Goal: Use online tool/utility: Utilize a website feature to perform a specific function

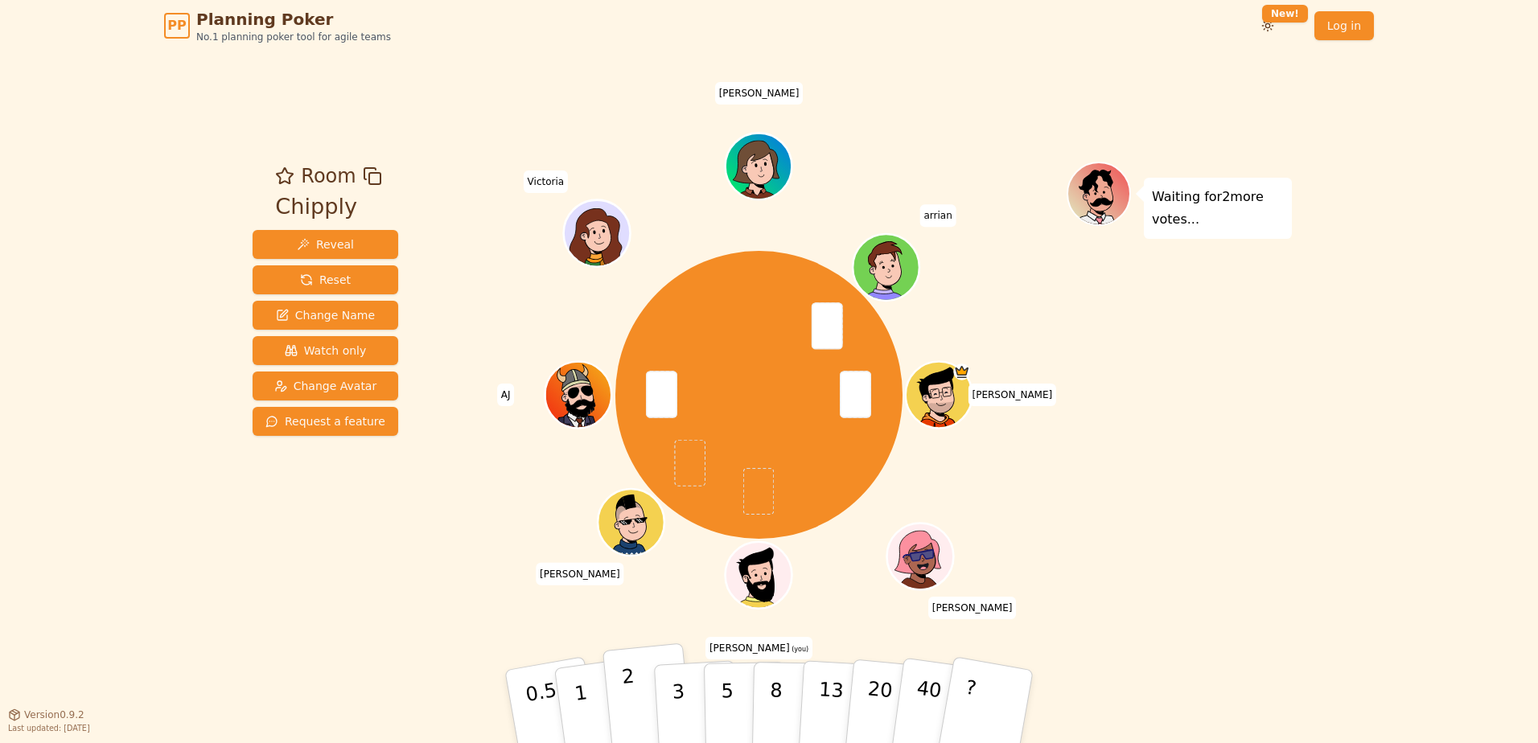
click at [649, 709] on button "2" at bounding box center [648, 707] width 92 height 128
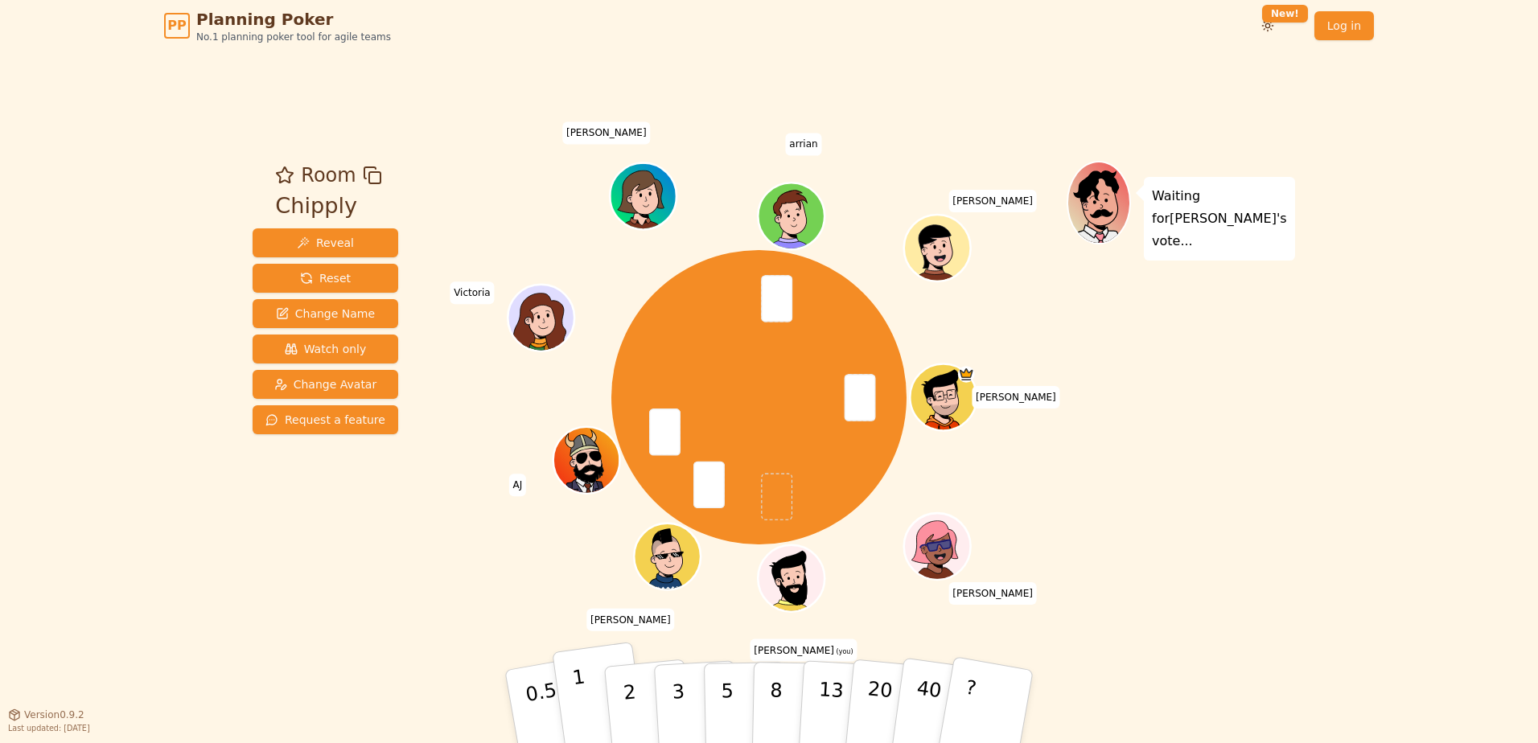
click at [597, 692] on button "1" at bounding box center [600, 707] width 96 height 130
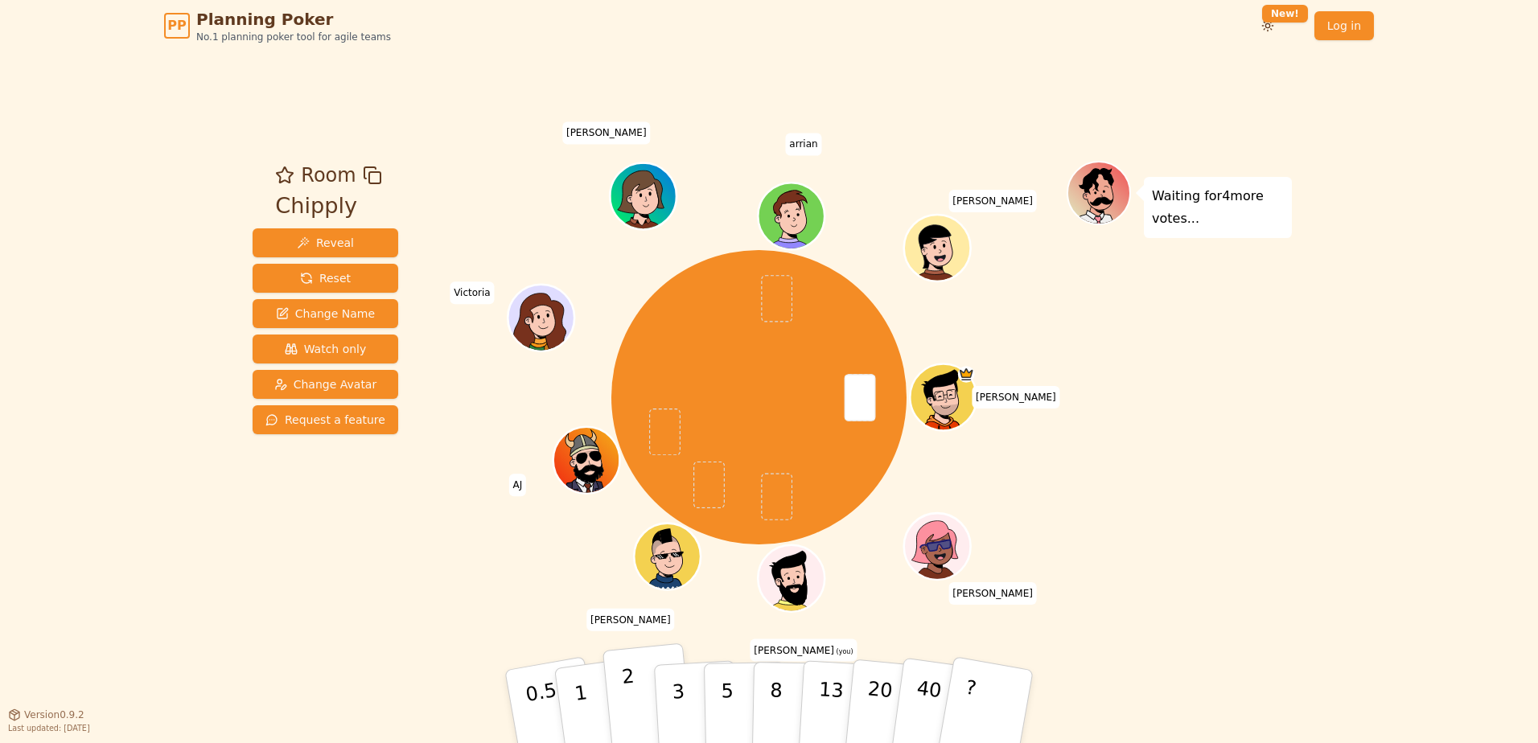
click at [637, 697] on button "2" at bounding box center [648, 707] width 92 height 128
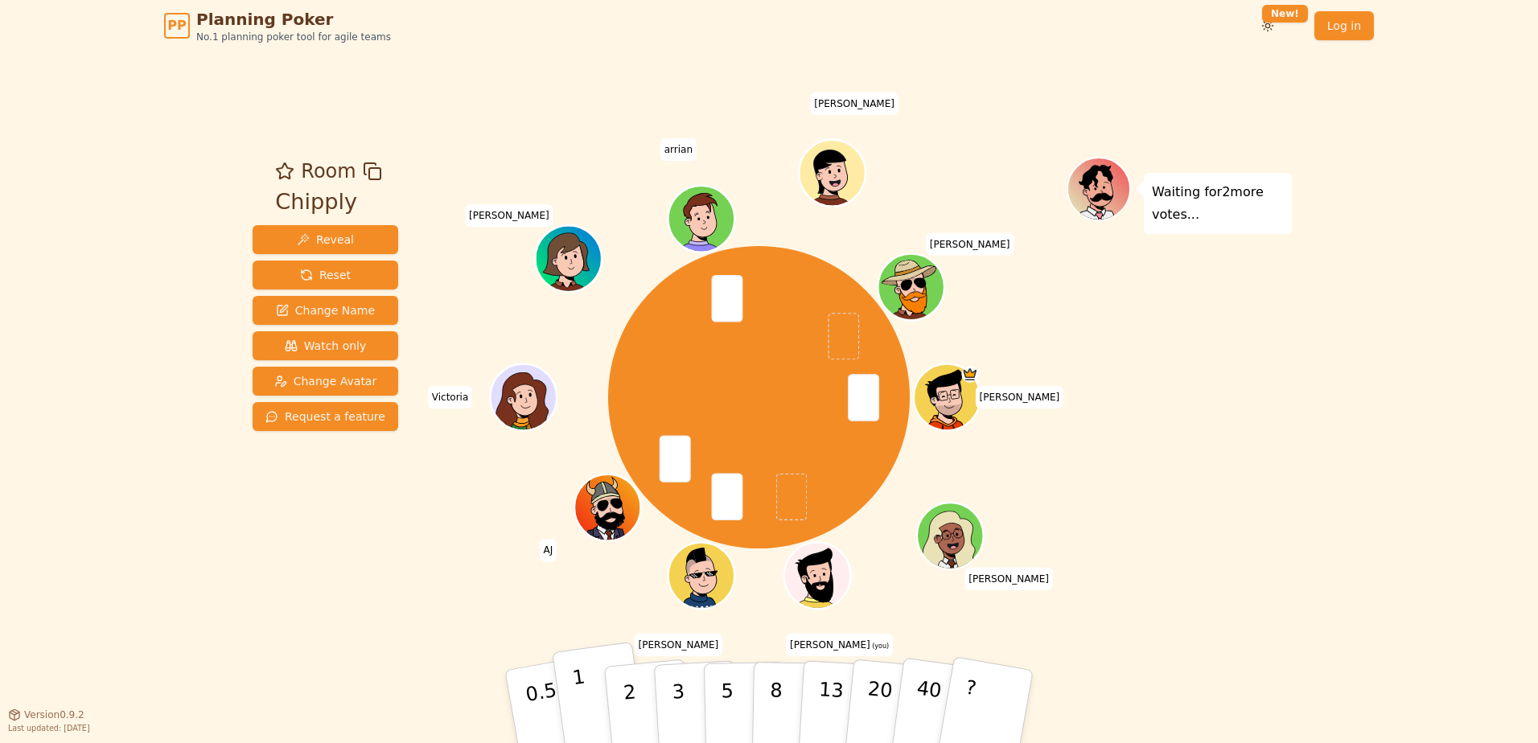
click at [598, 695] on button "1" at bounding box center [600, 707] width 96 height 130
drag, startPoint x: 959, startPoint y: 632, endPoint x: 1355, endPoint y: 549, distance: 404.3
click at [1355, 549] on div "PP Planning Poker No.1 planning poker tool for agile teams Toggle theme New! Lo…" at bounding box center [769, 371] width 1538 height 743
click at [641, 721] on button "2" at bounding box center [648, 707] width 92 height 128
drag, startPoint x: 672, startPoint y: 714, endPoint x: 1264, endPoint y: 610, distance: 601.1
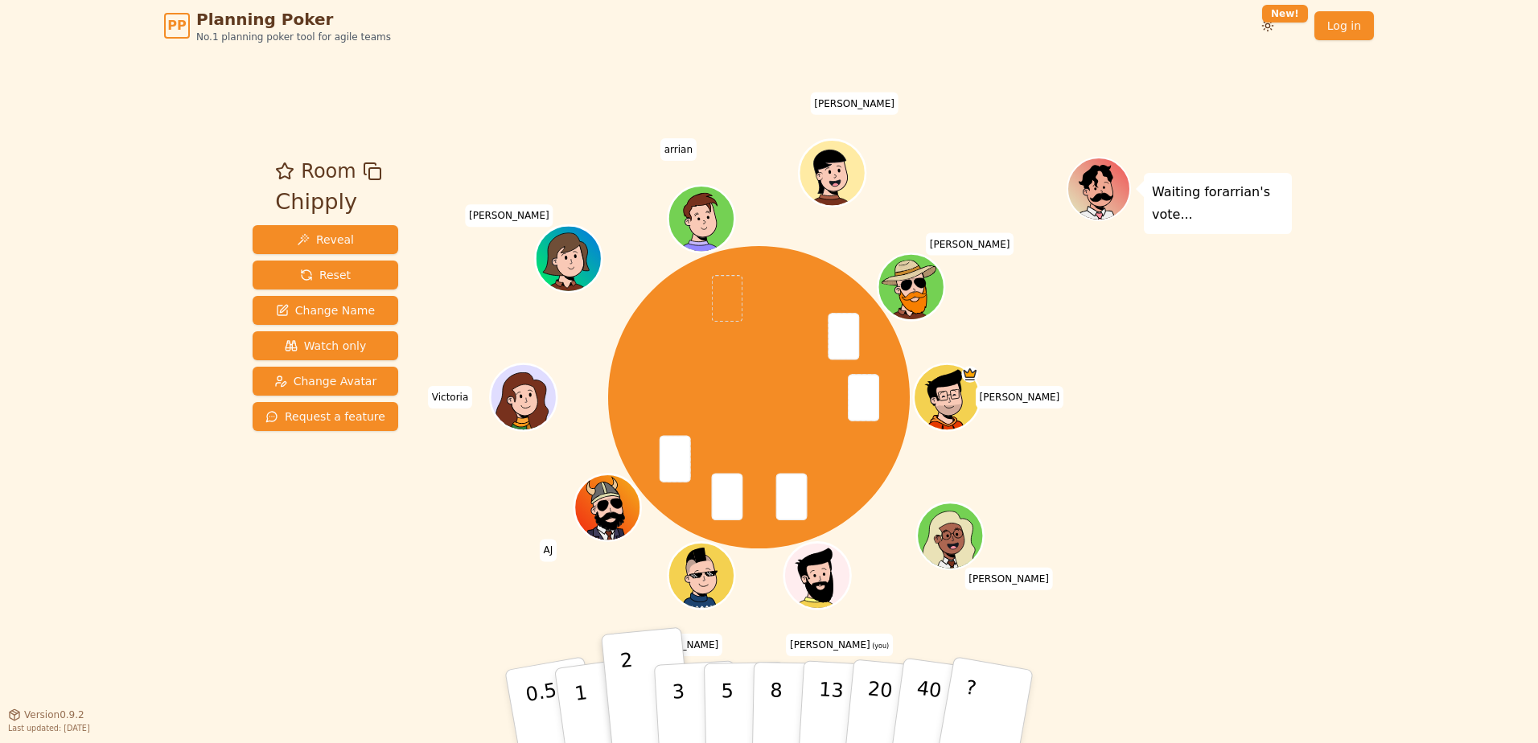
click at [1264, 610] on div "Room Chipply Reveal Reset Change Name Watch only Change Avatar Request a featur…" at bounding box center [769, 382] width 1046 height 663
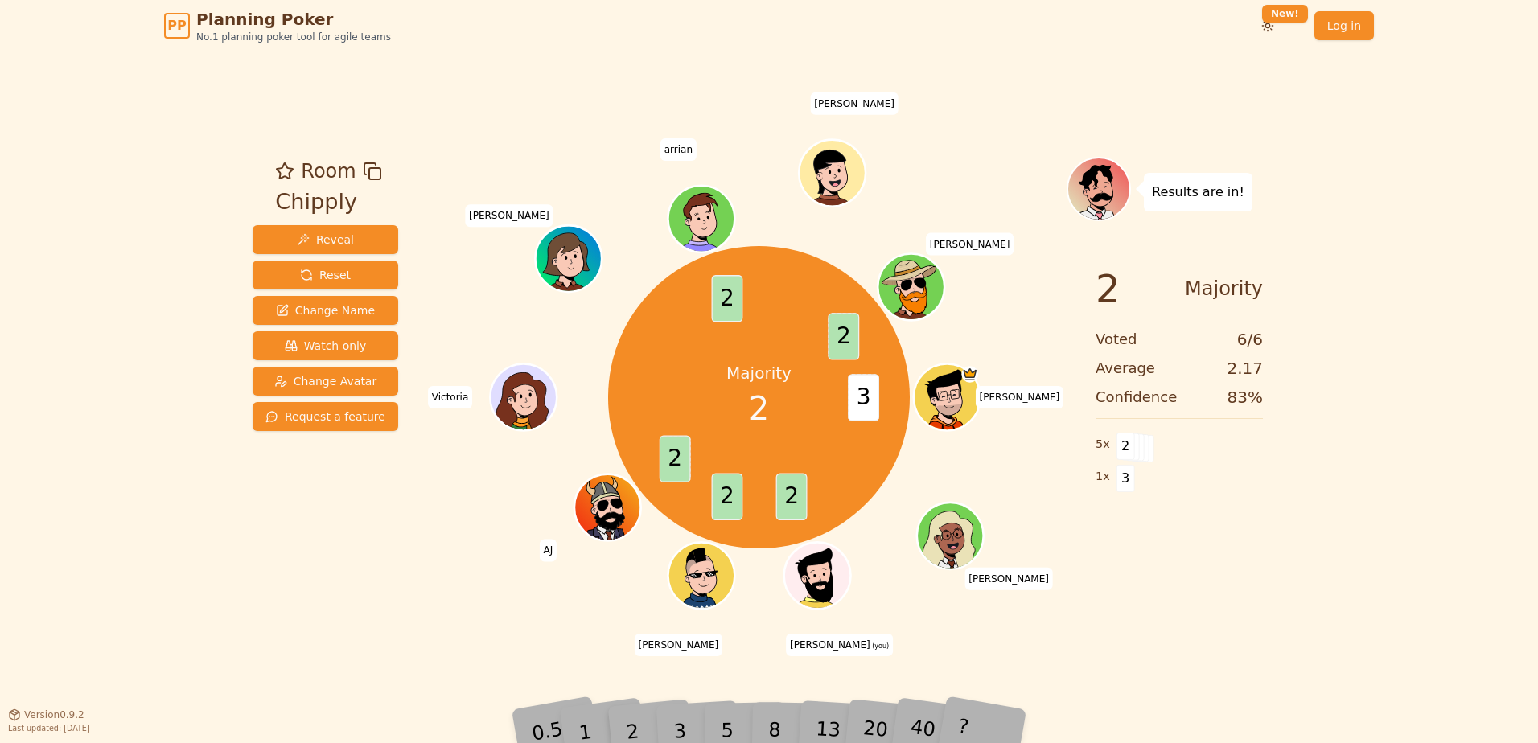
drag, startPoint x: 1008, startPoint y: 610, endPoint x: 1246, endPoint y: 657, distance: 242.6
click at [1246, 657] on div "Room Chipply Reveal Reset Change Name Watch only Change Avatar Request a featur…" at bounding box center [769, 382] width 1046 height 663
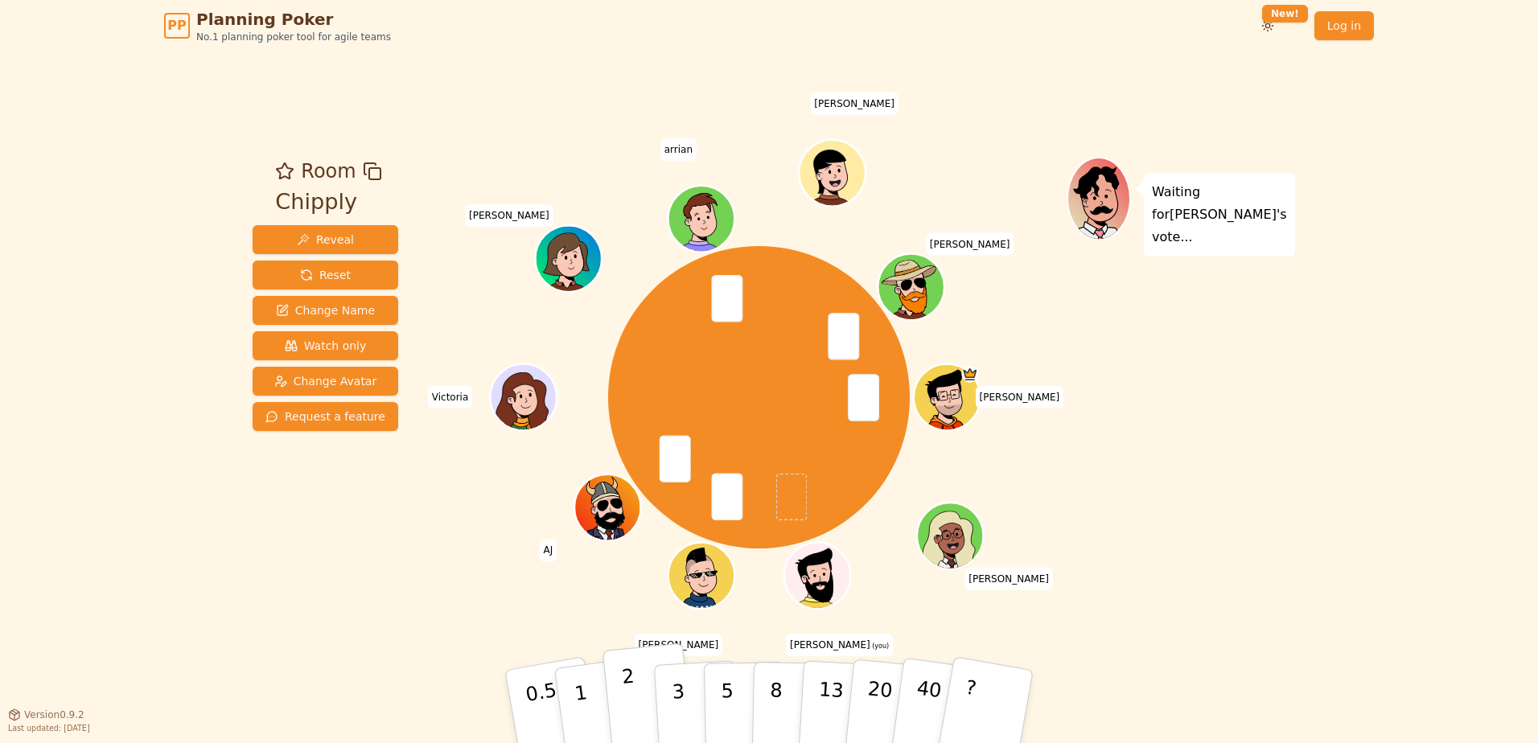
click at [641, 676] on button "2" at bounding box center [648, 707] width 92 height 128
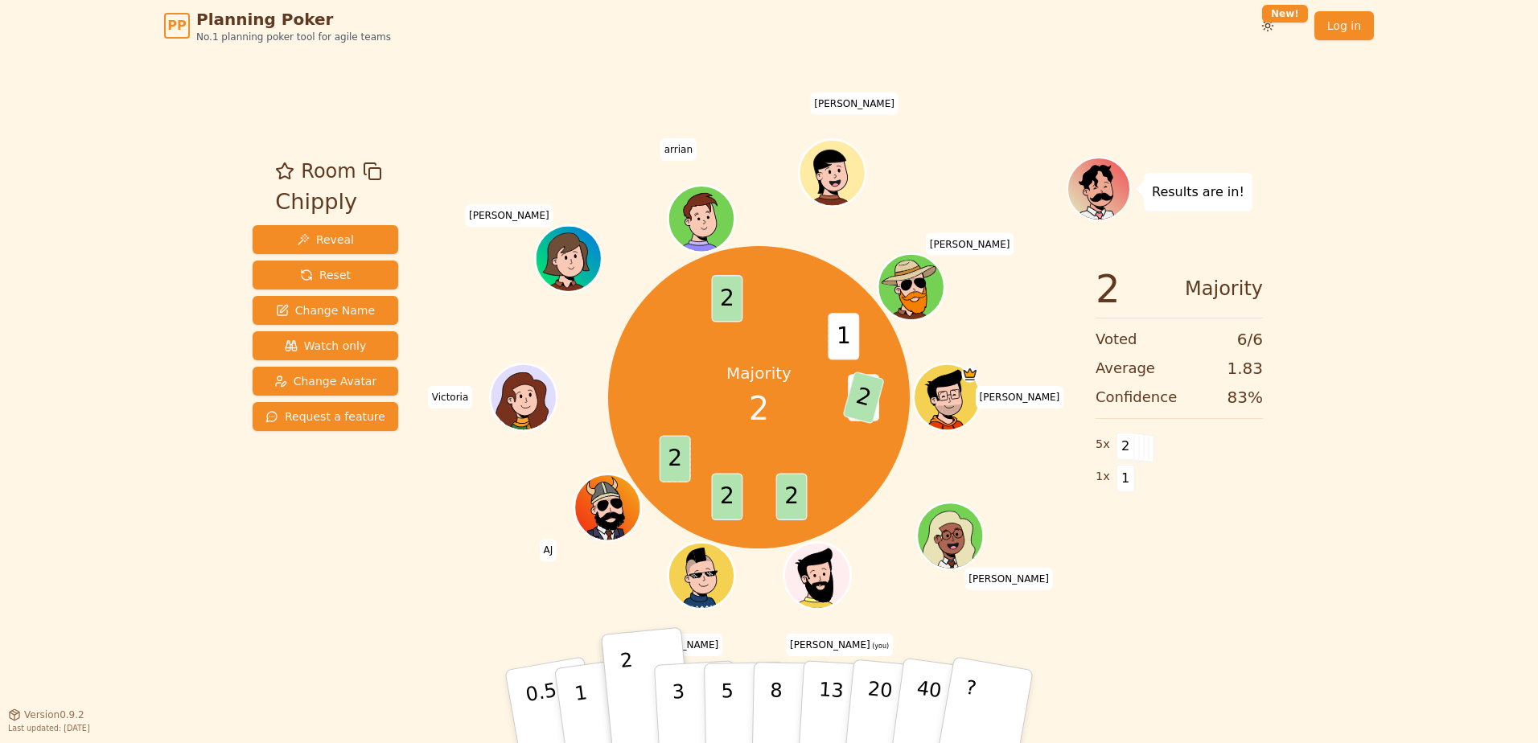
drag, startPoint x: 1033, startPoint y: 112, endPoint x: 1027, endPoint y: 95, distance: 17.8
drag, startPoint x: 1027, startPoint y: 95, endPoint x: 1397, endPoint y: 249, distance: 400.6
click at [1397, 249] on div "PP Planning Poker No.1 planning poker tool for agile teams Toggle theme New! Lo…" at bounding box center [769, 371] width 1538 height 743
click at [335, 275] on span "Reset" at bounding box center [325, 275] width 51 height 16
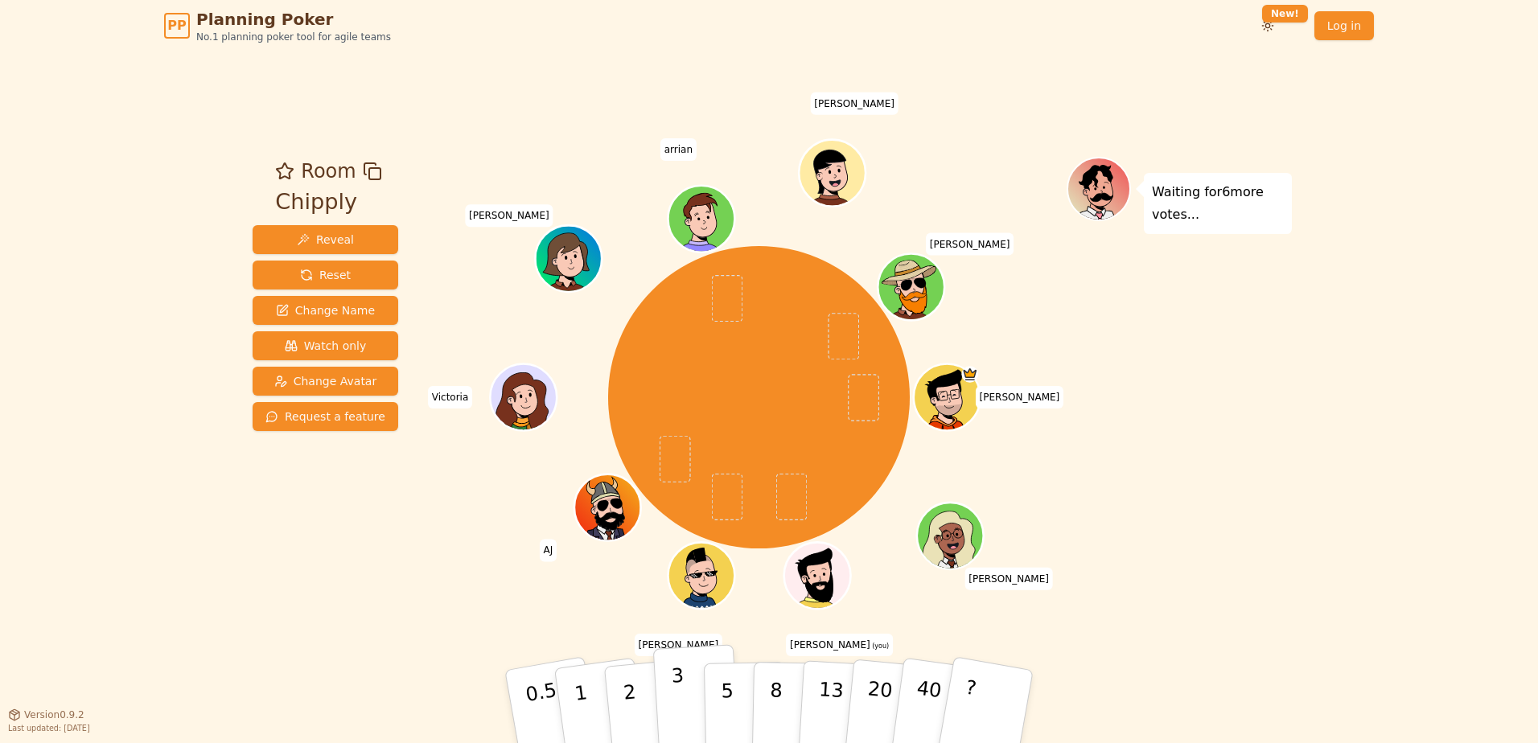
click at [683, 701] on button "3" at bounding box center [697, 706] width 88 height 125
click at [1275, 557] on div "Waiting for 5 more votes..." at bounding box center [1178, 383] width 225 height 452
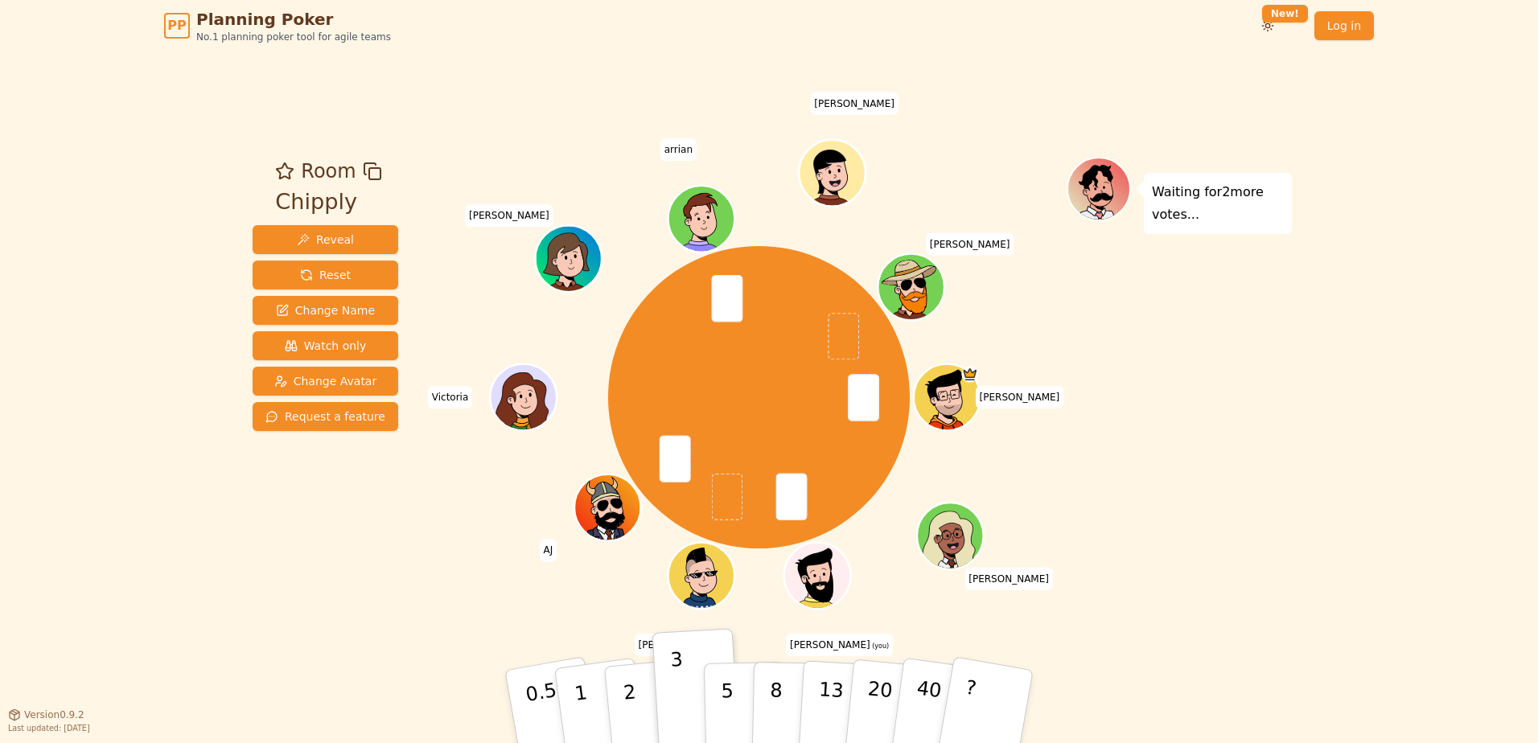
drag, startPoint x: 716, startPoint y: 693, endPoint x: 905, endPoint y: 644, distance: 195.3
drag, startPoint x: 905, startPoint y: 644, endPoint x: 1085, endPoint y: 669, distance: 181.9
click at [1085, 669] on div "Room Chipply Reveal Reset Change Name Watch only Change Avatar Request a featur…" at bounding box center [769, 382] width 1046 height 663
click at [739, 717] on button "5" at bounding box center [745, 707] width 83 height 122
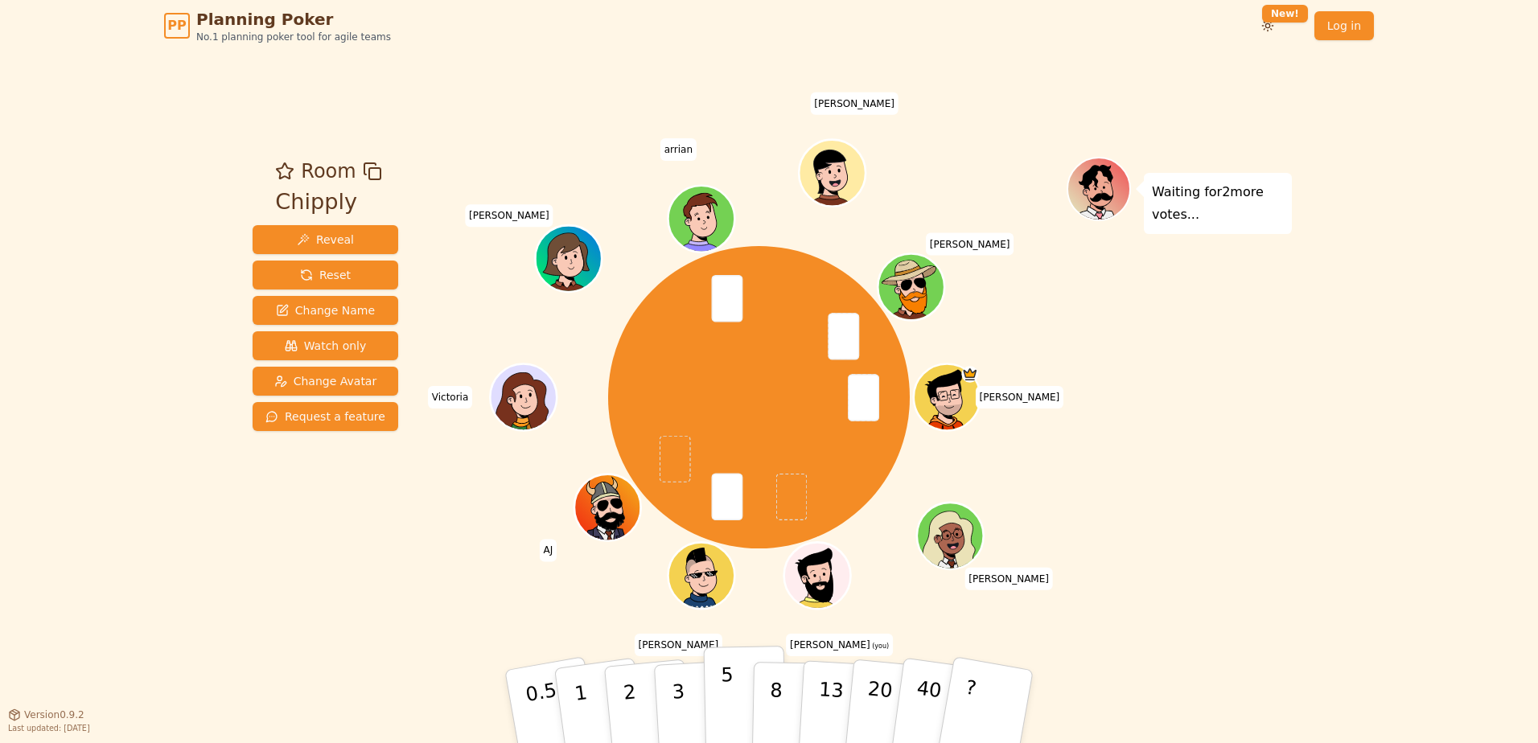
click at [708, 713] on button "5" at bounding box center [745, 707] width 83 height 122
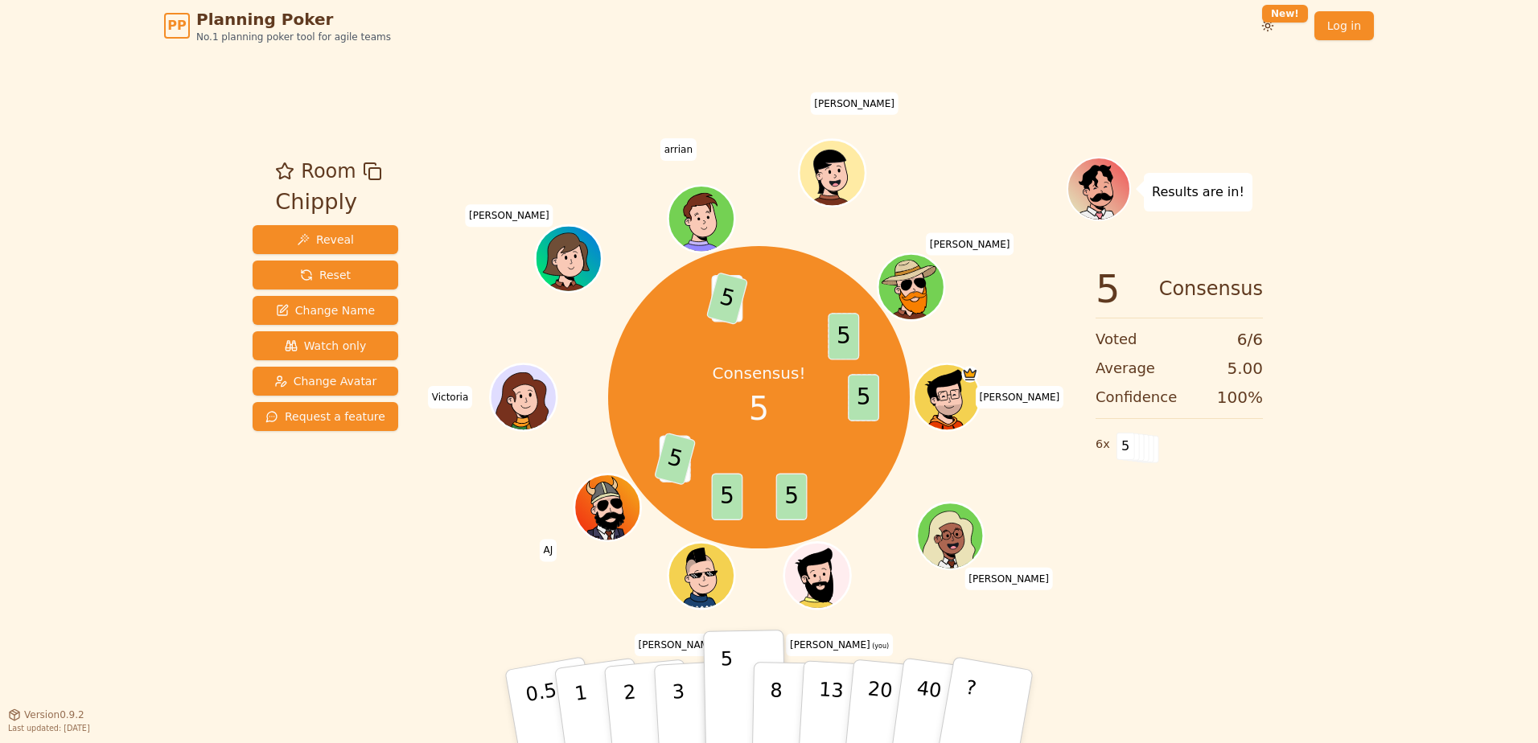
drag, startPoint x: 343, startPoint y: 272, endPoint x: 376, endPoint y: 325, distance: 62.1
click at [343, 271] on button "Reset" at bounding box center [326, 275] width 146 height 29
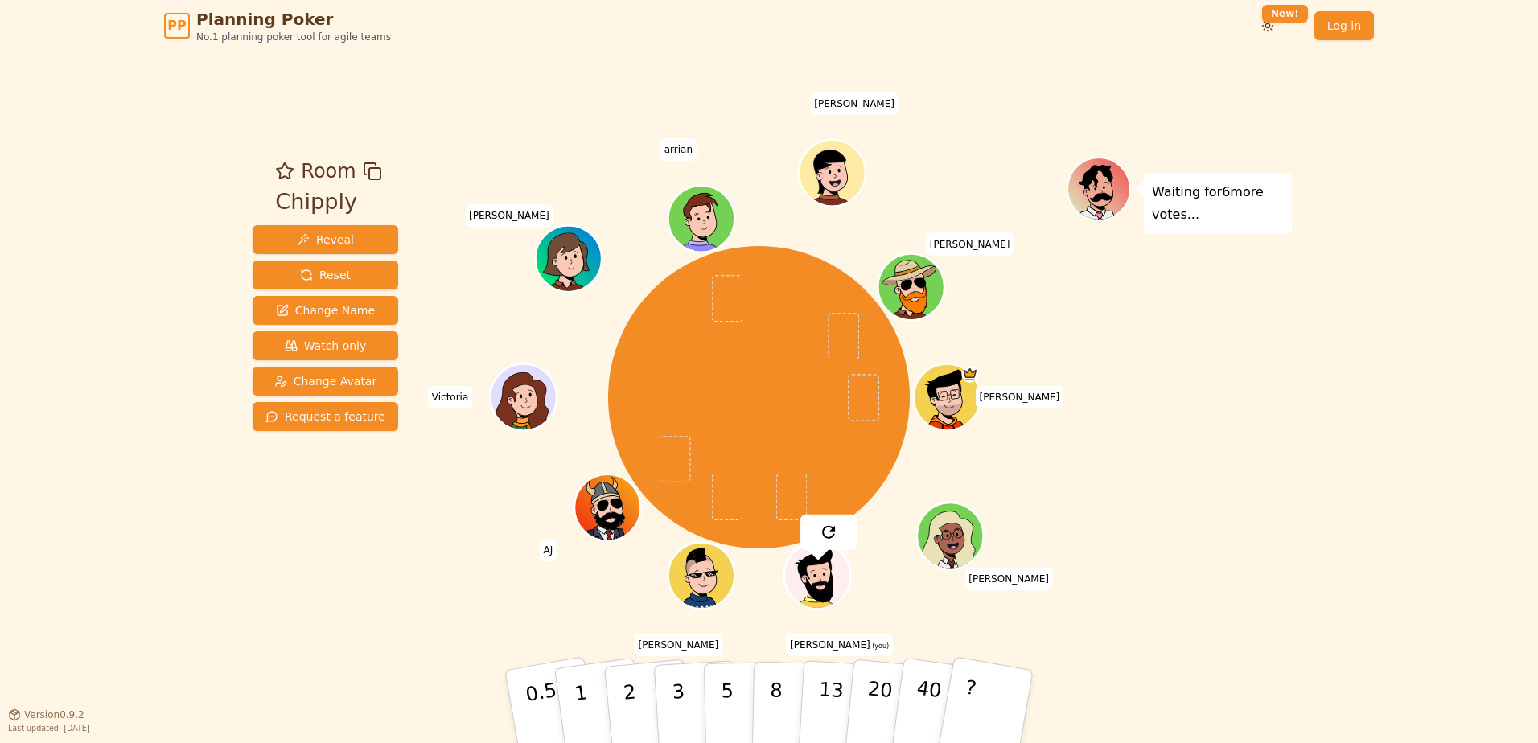
drag, startPoint x: 1313, startPoint y: 485, endPoint x: 897, endPoint y: 396, distance: 425.1
click at [1308, 484] on div "PP Planning Poker No.1 planning poker tool for agile teams Toggle theme New! Lo…" at bounding box center [769, 371] width 1538 height 743
click at [640, 699] on button "2" at bounding box center [648, 707] width 92 height 128
click at [1324, 402] on div "PP Planning Poker No.1 planning poker tool for agile teams Toggle theme New! Lo…" at bounding box center [769, 371] width 1538 height 743
click at [1357, 355] on div "PP Planning Poker No.1 planning poker tool for agile teams Toggle theme New! Lo…" at bounding box center [769, 371] width 1538 height 743
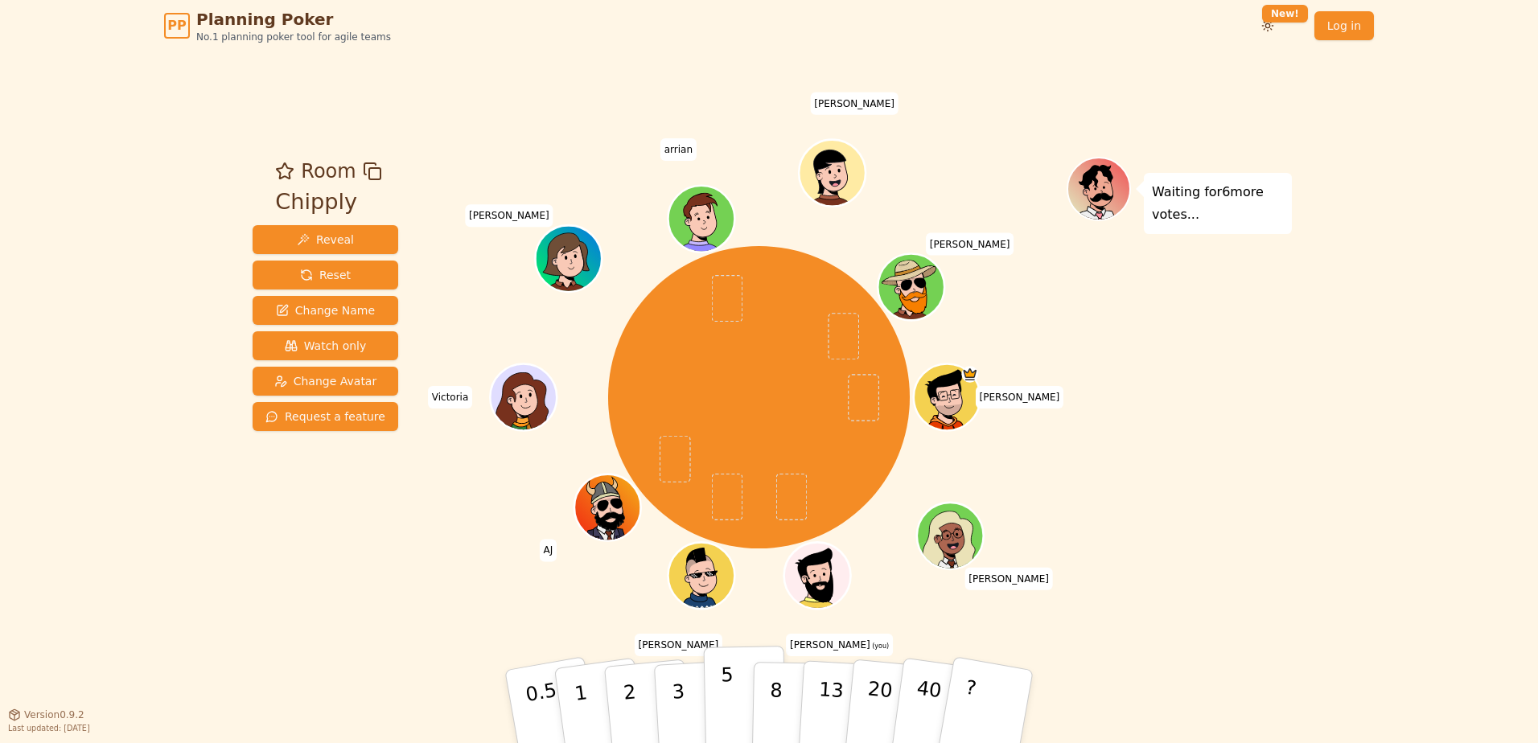
click at [736, 687] on button "5" at bounding box center [745, 707] width 83 height 122
click at [781, 719] on button "8" at bounding box center [793, 707] width 83 height 122
click at [644, 705] on button "2" at bounding box center [648, 707] width 92 height 128
click at [722, 714] on p "5" at bounding box center [728, 707] width 14 height 87
click at [653, 718] on button "2" at bounding box center [648, 707] width 92 height 128
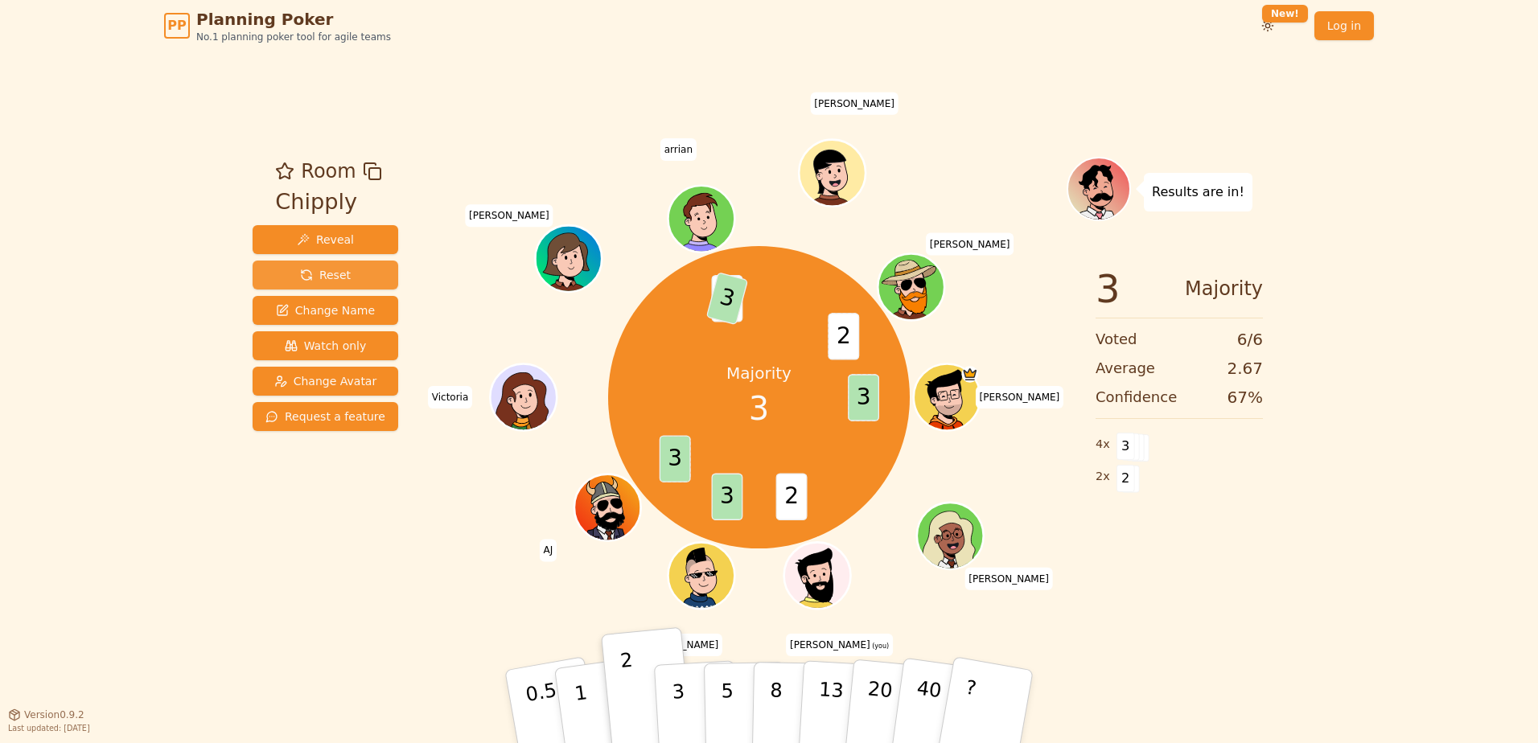
click at [343, 280] on span "Reset" at bounding box center [325, 275] width 51 height 16
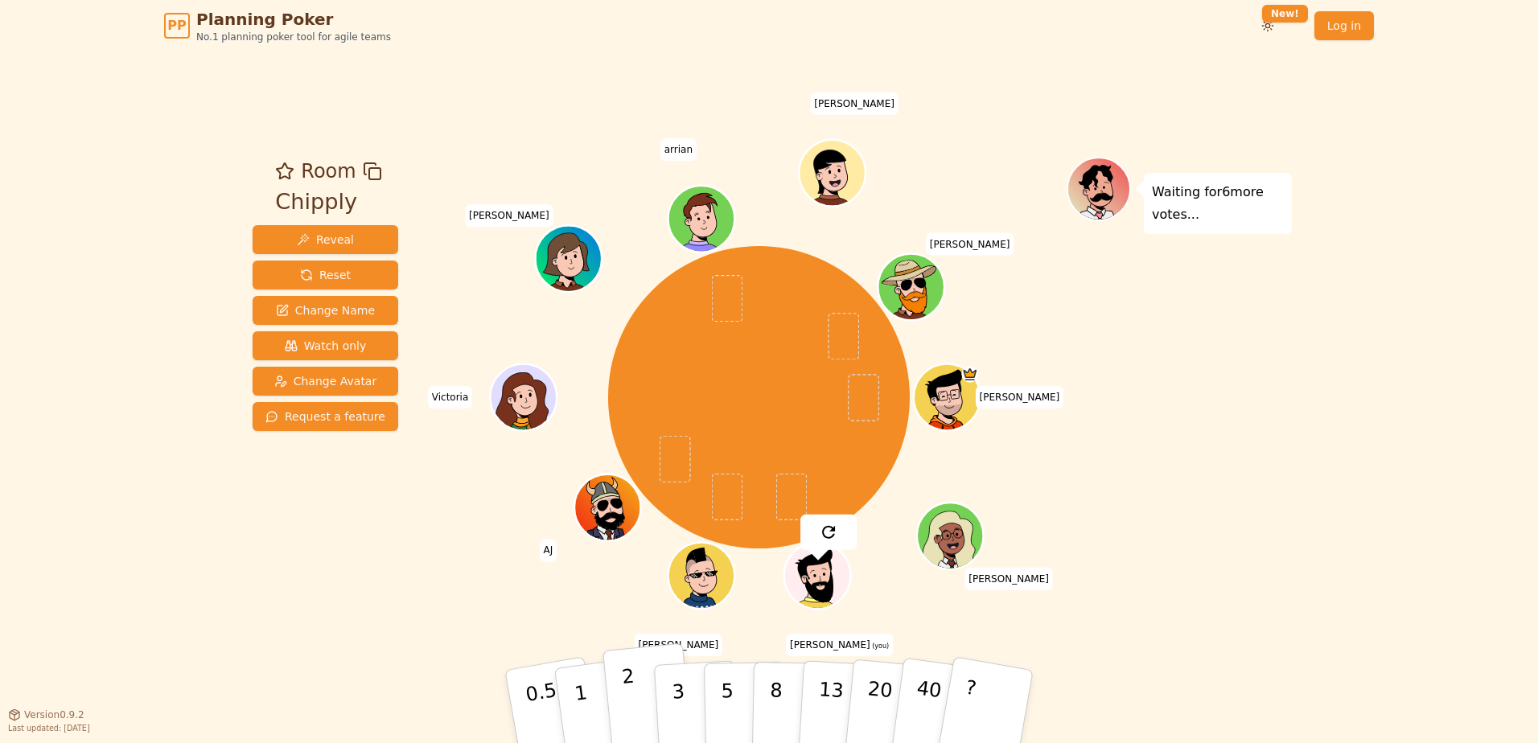
click at [643, 716] on button "2" at bounding box center [648, 707] width 92 height 128
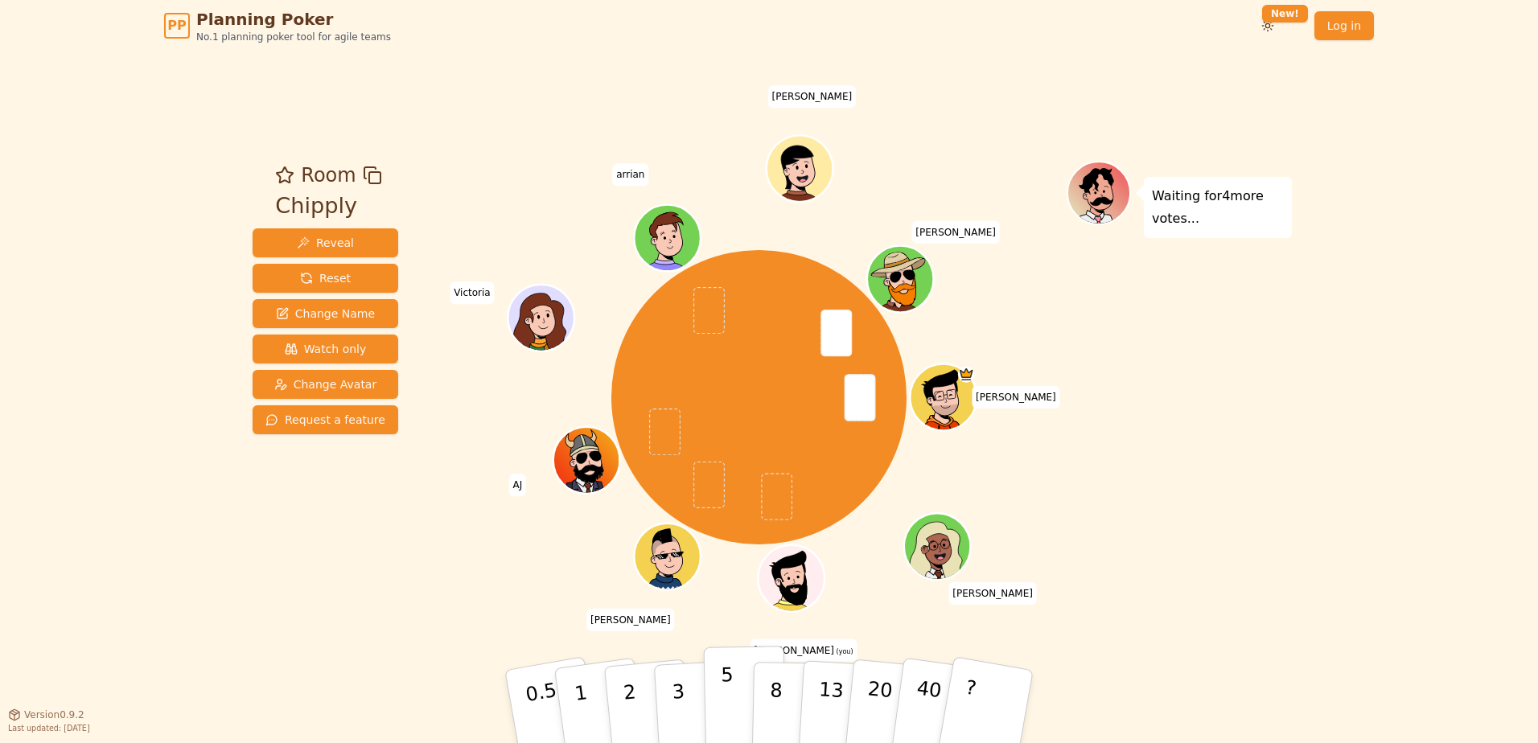
click at [740, 688] on button "5" at bounding box center [745, 707] width 83 height 122
click at [679, 705] on p "3" at bounding box center [680, 708] width 18 height 88
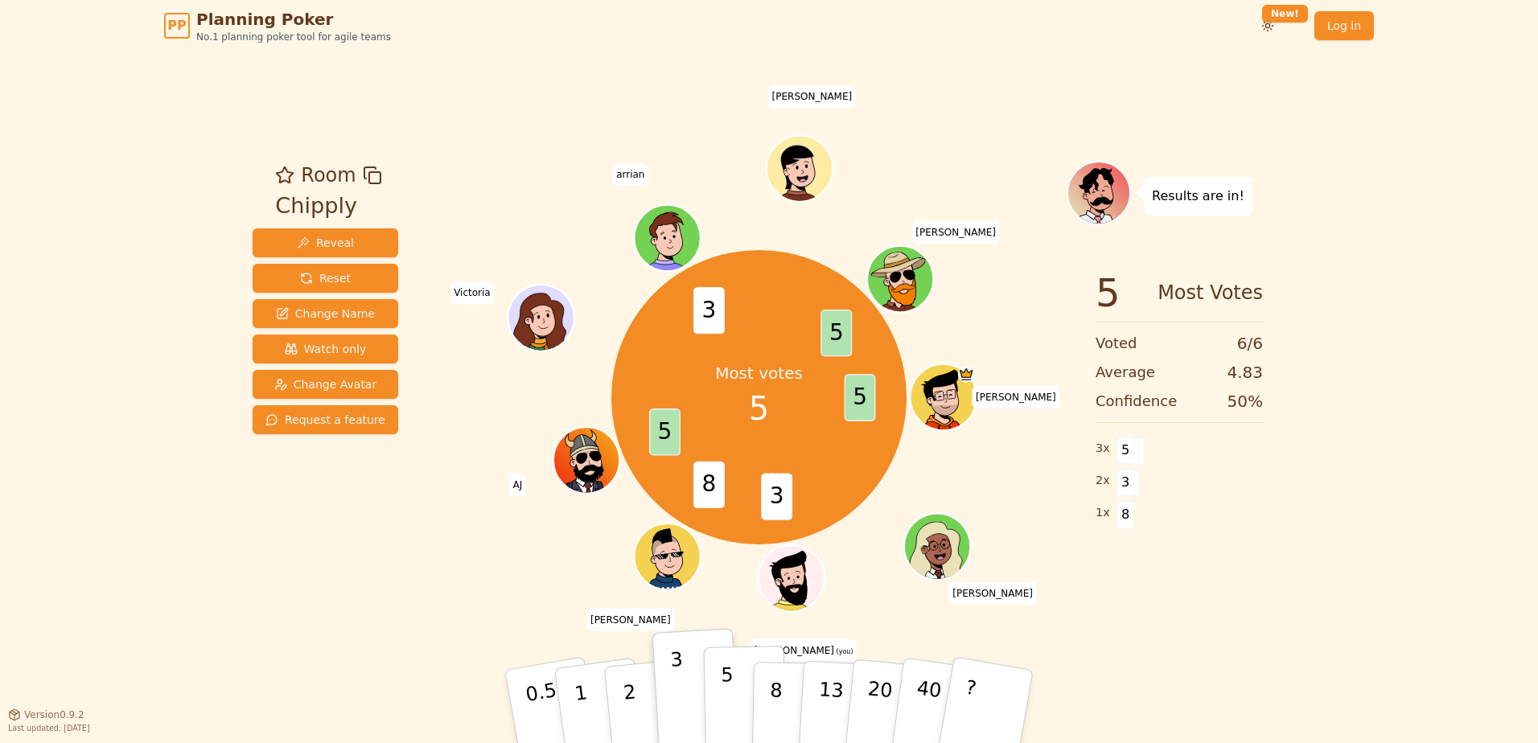
click at [709, 696] on button "5" at bounding box center [745, 707] width 83 height 122
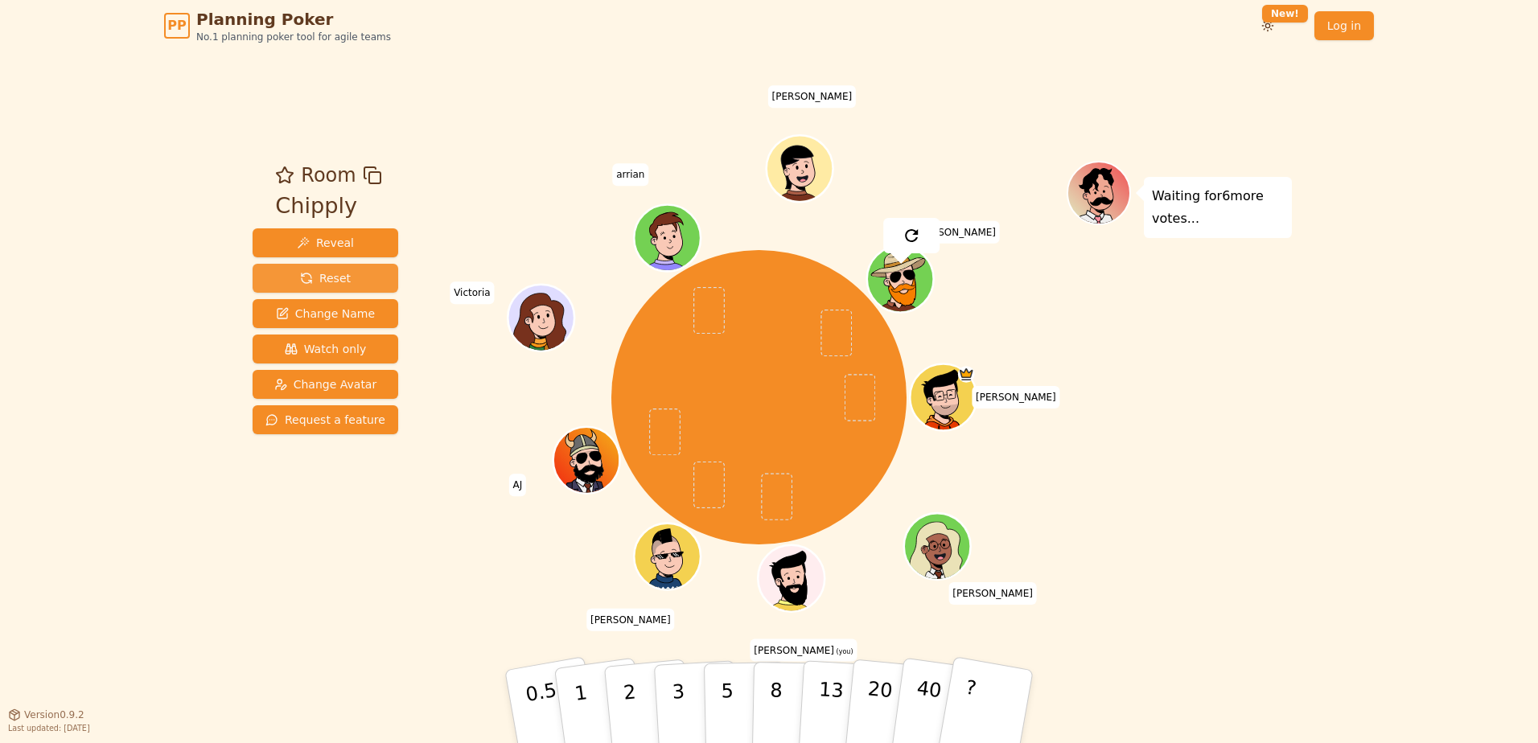
click at [337, 283] on span "Reset" at bounding box center [325, 278] width 51 height 16
click at [631, 691] on p "2" at bounding box center [631, 709] width 21 height 88
